Goal: Task Accomplishment & Management: Manage account settings

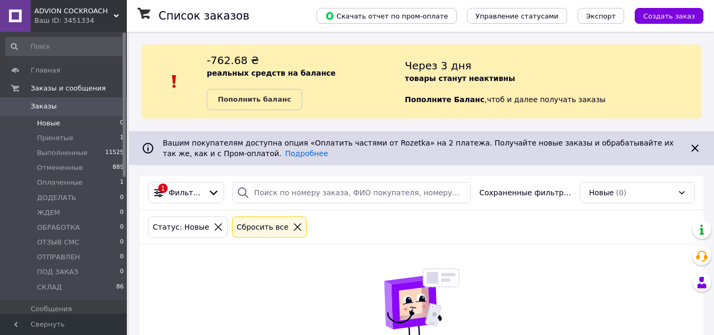
click at [96, 124] on li "Новые 0" at bounding box center [65, 123] width 130 height 15
click at [79, 181] on li "Оплаченные 1" at bounding box center [65, 182] width 130 height 15
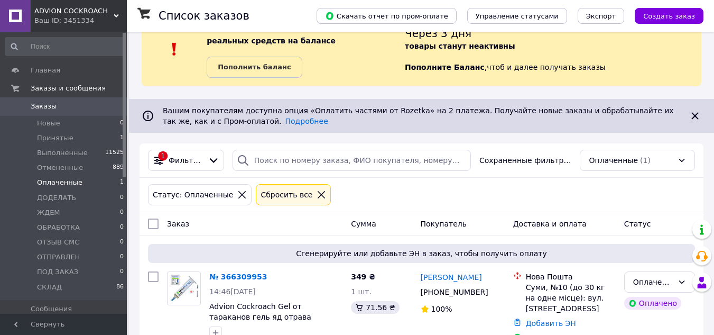
scroll to position [60, 0]
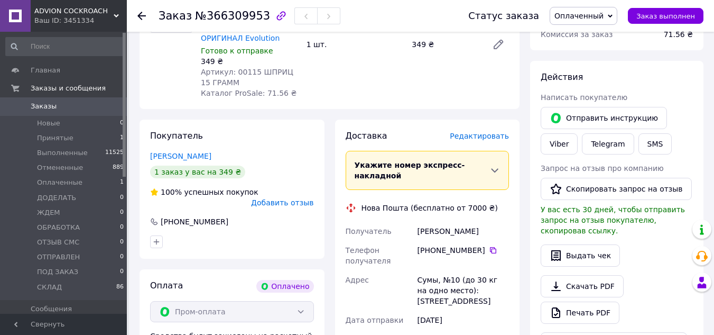
scroll to position [212, 0]
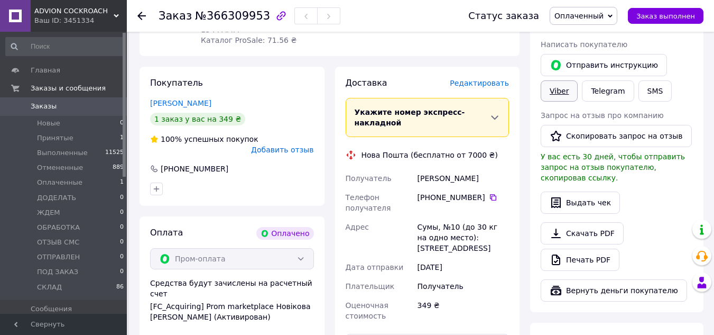
click at [560, 95] on link "Viber" at bounding box center [559, 90] width 37 height 21
click at [429, 169] on div "Боровик Дарья" at bounding box center [464, 178] width 96 height 19
click at [428, 169] on div "Боровик Дарья" at bounding box center [464, 178] width 96 height 19
copy div "Боровик Дарья"
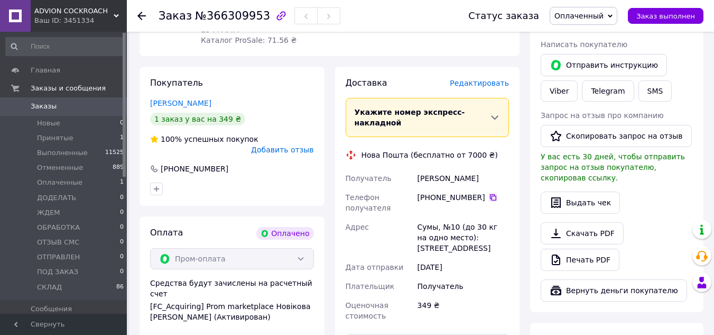
click at [489, 193] on icon at bounding box center [493, 197] width 8 height 8
click at [428, 219] on div "Сумы, №10 (до 30 кг на одно место): ул. Роменская, 81" at bounding box center [464, 237] width 96 height 40
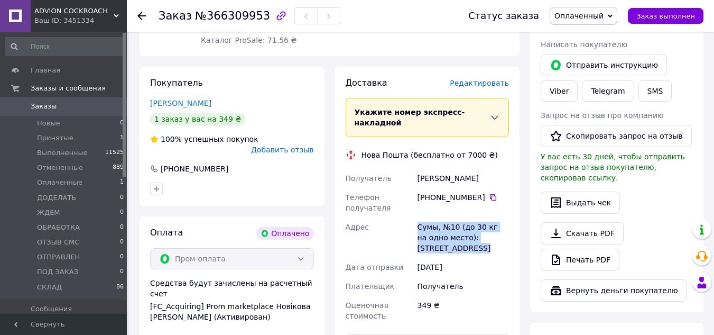
click at [428, 219] on div "Сумы, №10 (до 30 кг на одно место): ул. Роменская, 81" at bounding box center [464, 237] width 96 height 40
click at [482, 298] on div "349 ₴" at bounding box center [464, 311] width 96 height 30
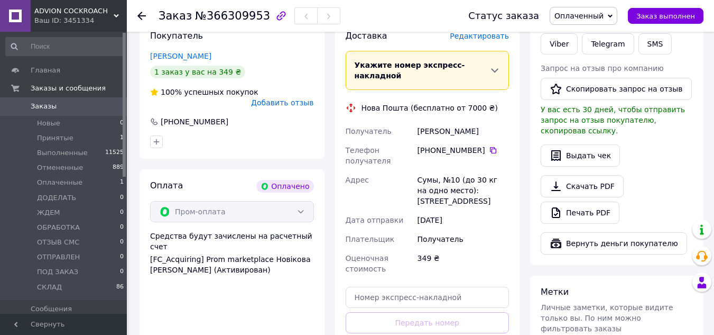
scroll to position [370, 0]
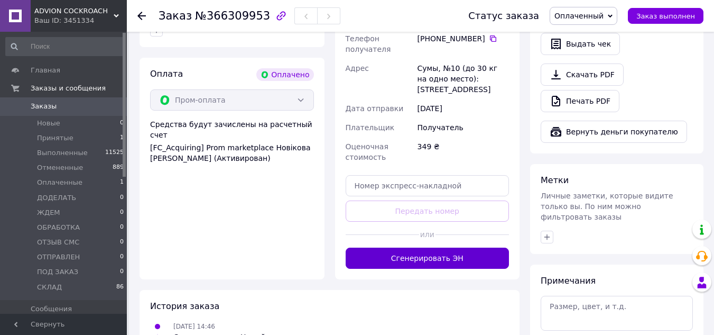
click at [442, 248] on button "Сгенерировать ЭН" at bounding box center [428, 258] width 164 height 21
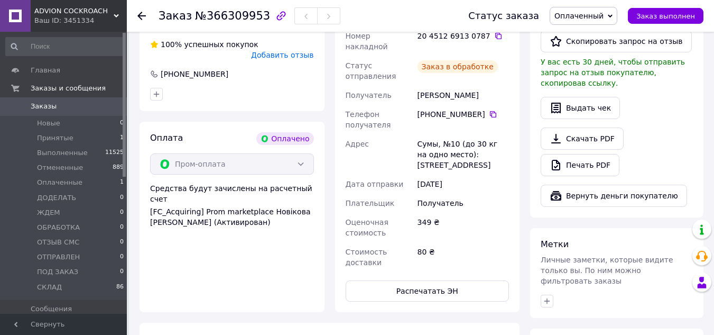
scroll to position [212, 0]
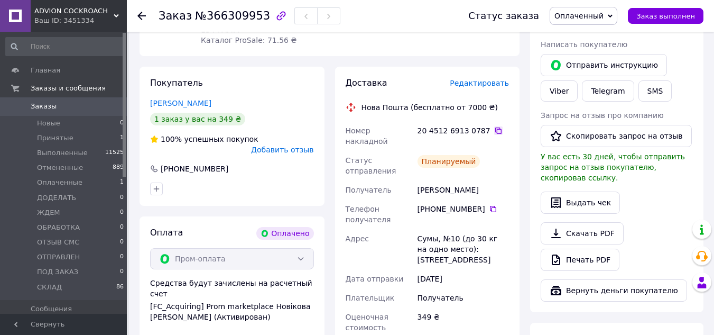
click at [494, 132] on icon at bounding box center [498, 130] width 8 height 8
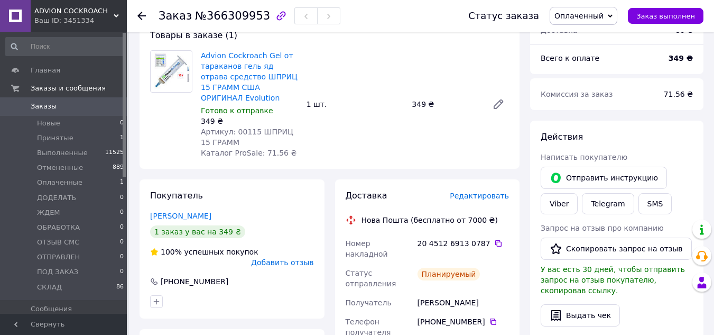
scroll to position [71, 0]
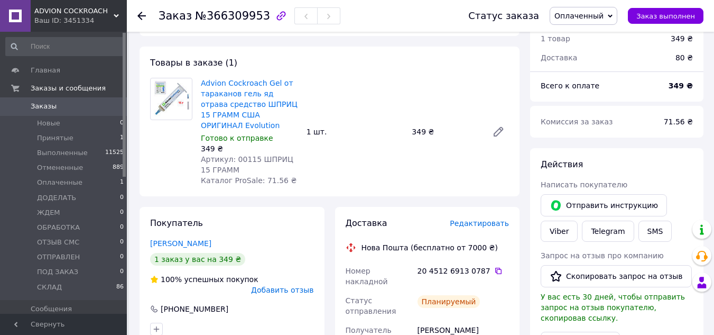
click at [613, 17] on icon at bounding box center [610, 16] width 5 height 5
click at [586, 114] on li "СКЛАД" at bounding box center [584, 121] width 67 height 16
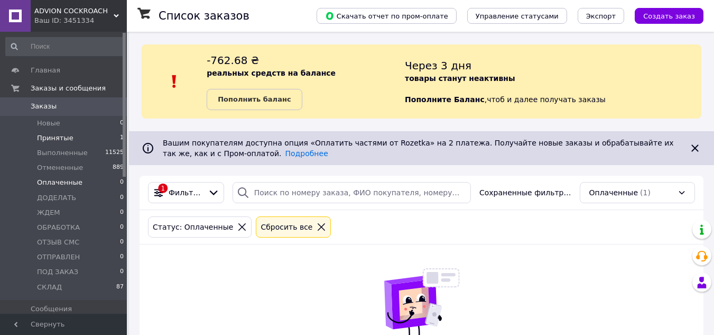
click at [70, 137] on li "Принятые 1" at bounding box center [65, 138] width 130 height 15
